Goal: Obtain resource: Download file/media

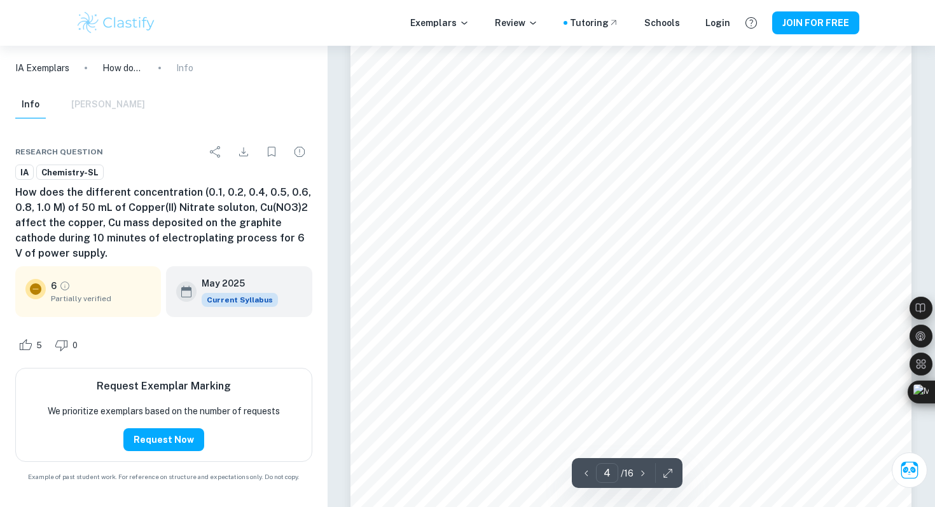
scroll to position [2686, 0]
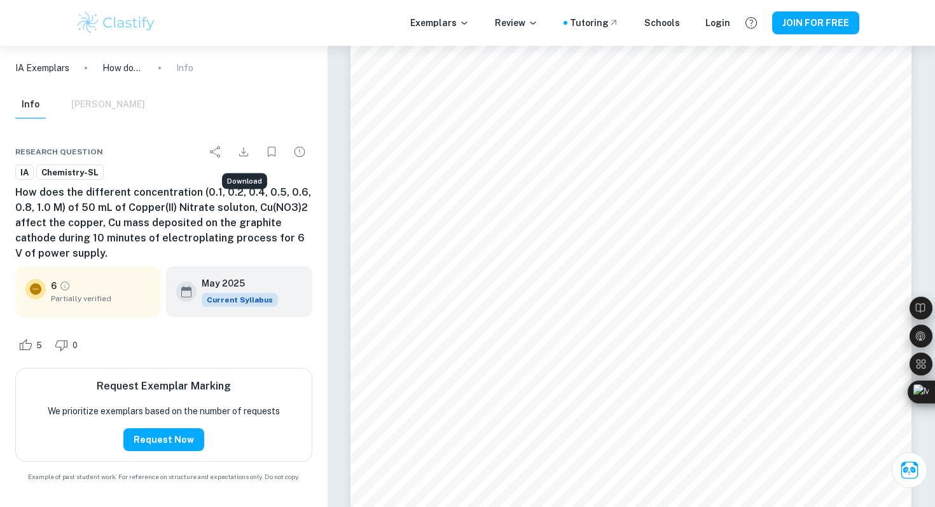
click at [243, 152] on icon "Download" at bounding box center [243, 151] width 9 height 9
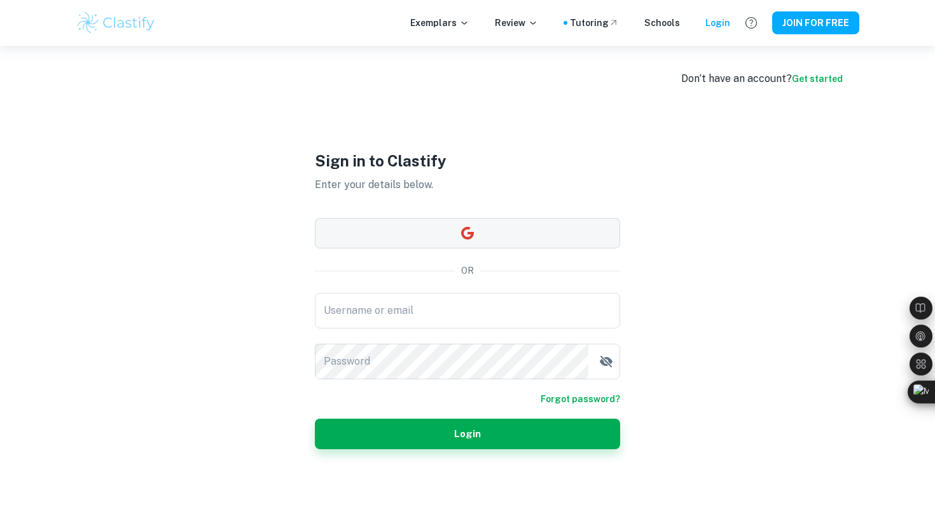
click at [453, 238] on button "button" at bounding box center [467, 233] width 305 height 31
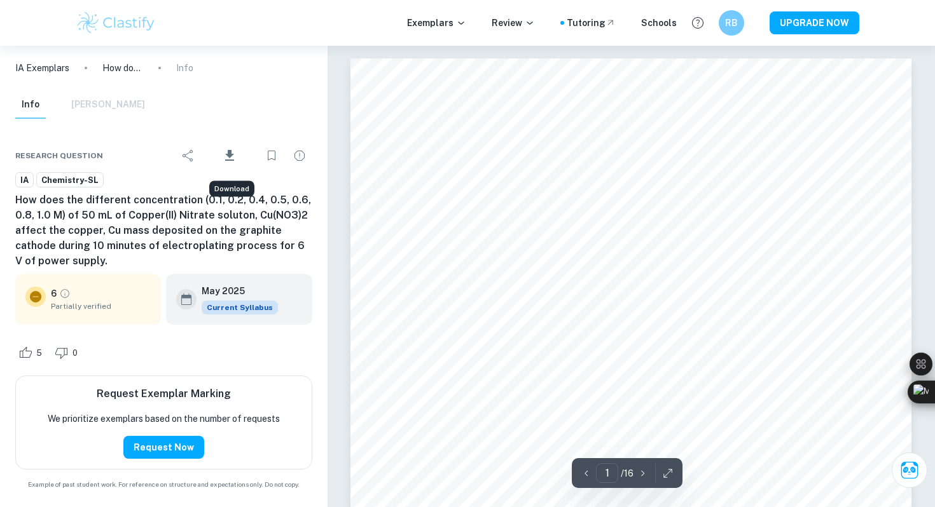
click at [237, 161] on icon "Download" at bounding box center [229, 155] width 15 height 15
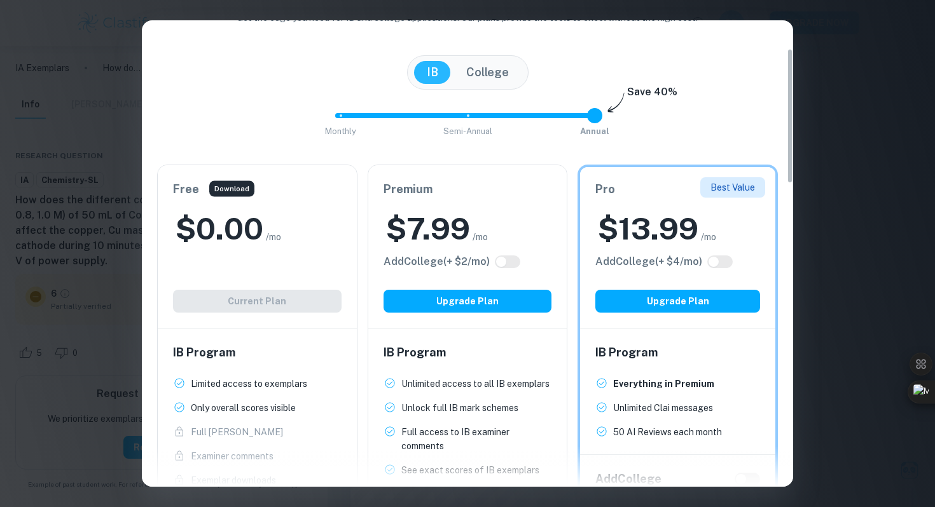
scroll to position [99, 0]
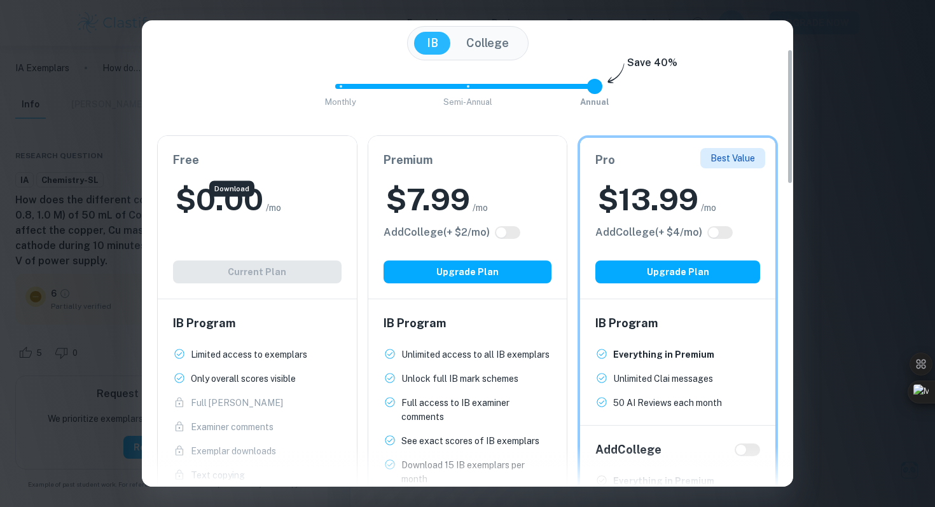
click at [299, 353] on p "Limited access to exemplars" at bounding box center [249, 355] width 116 height 14
click at [285, 205] on div "$ 0.00 /mo" at bounding box center [257, 199] width 168 height 41
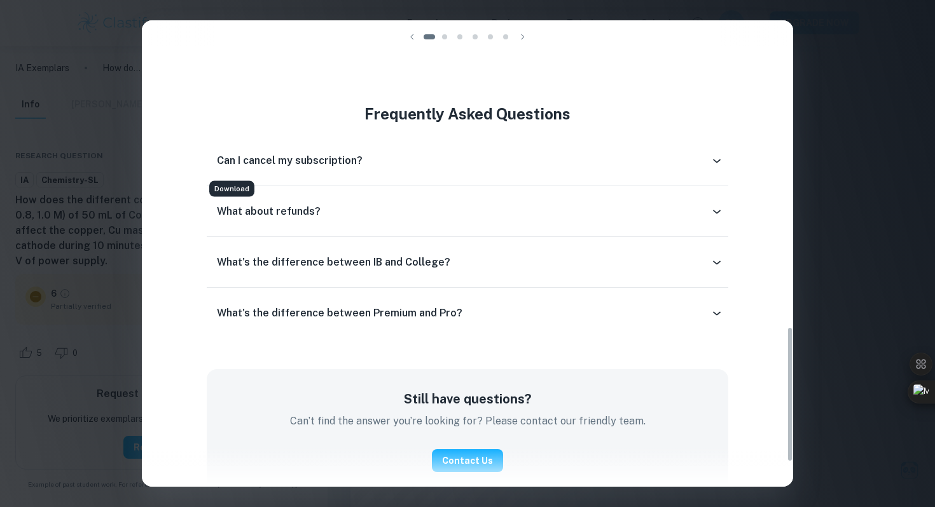
scroll to position [491, 0]
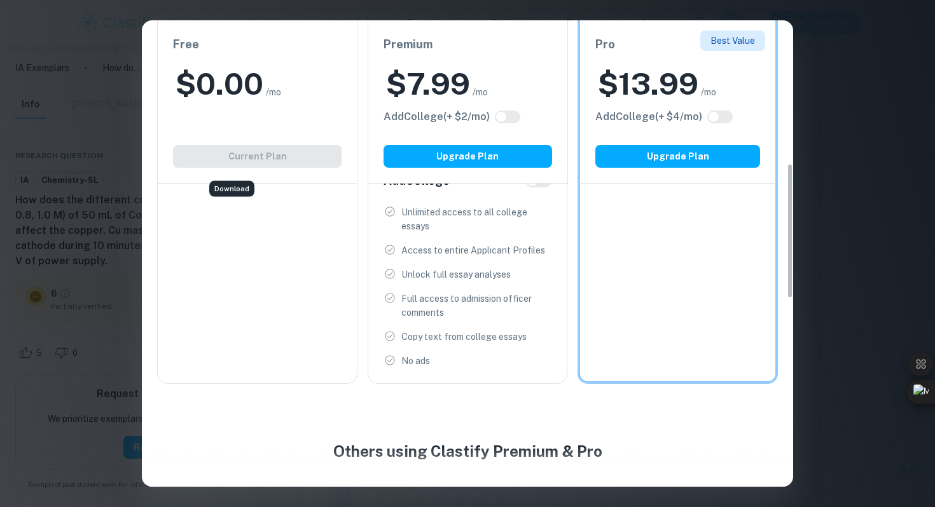
click at [865, 149] on div "Easily Ace Your IB Coursework & Crush College Essays. Get Clastify Premium Get …" at bounding box center [467, 253] width 935 height 507
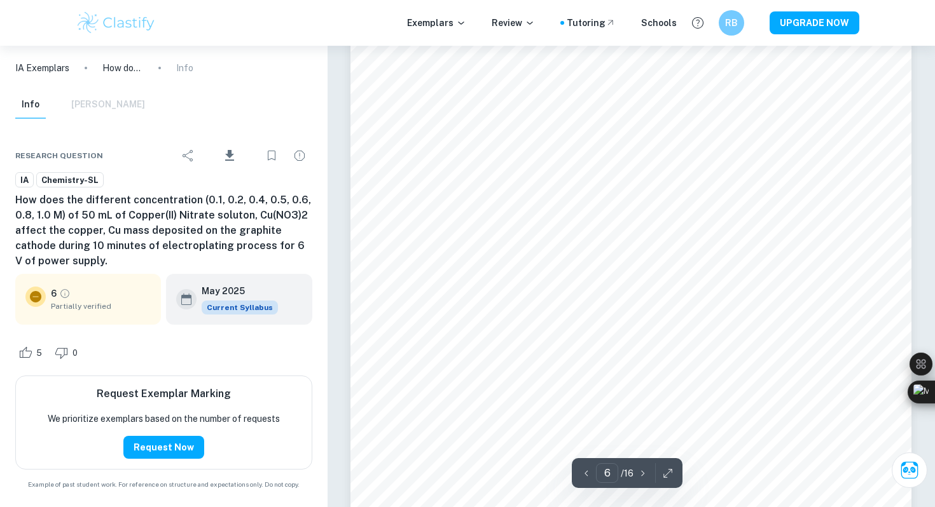
scroll to position [4227, 0]
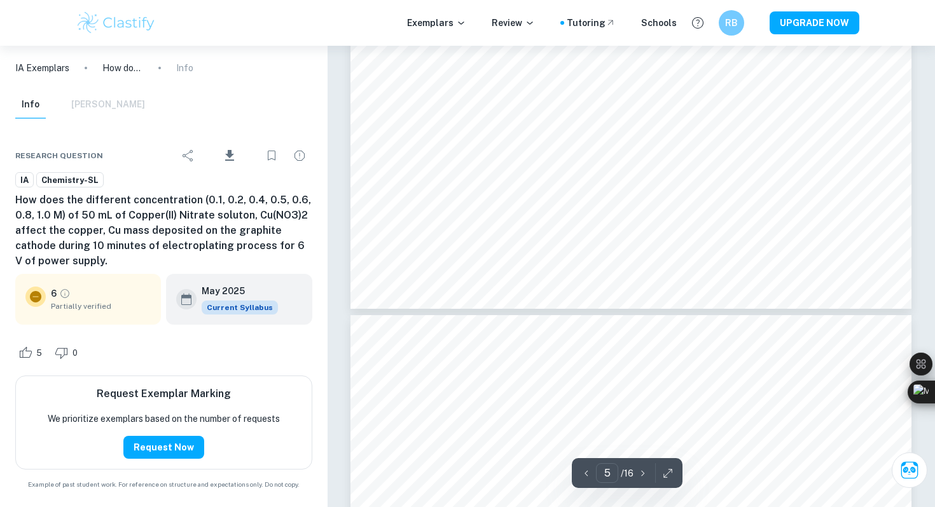
type input "4"
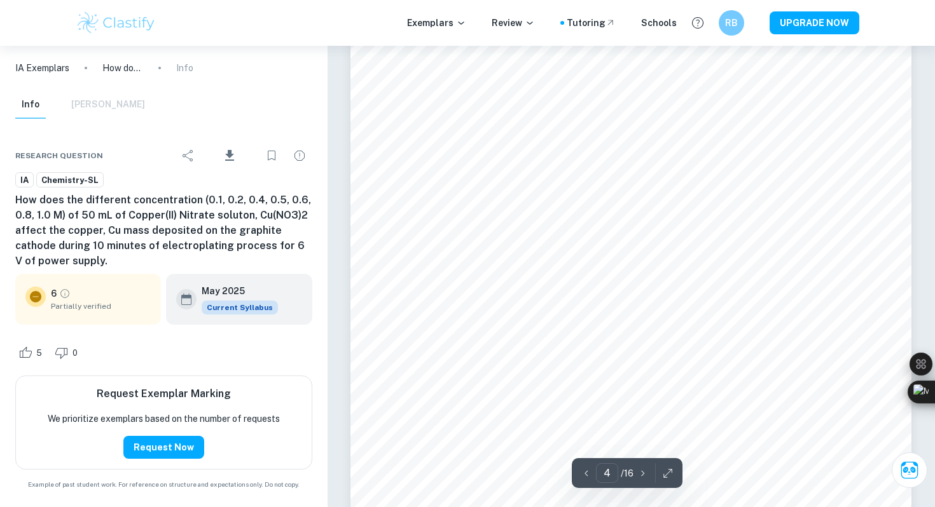
scroll to position [2826, 0]
